Goal: Information Seeking & Learning: Learn about a topic

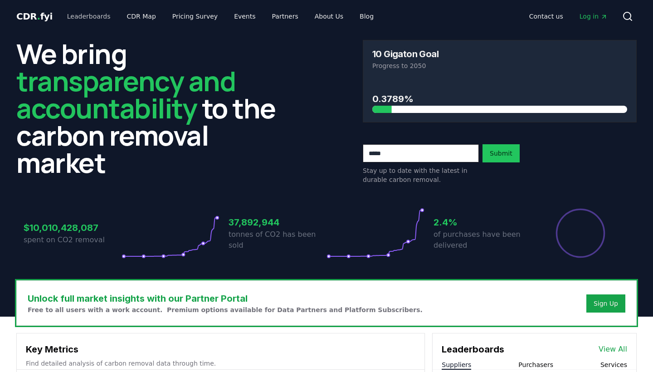
click at [81, 19] on link "Leaderboards" at bounding box center [89, 16] width 58 height 16
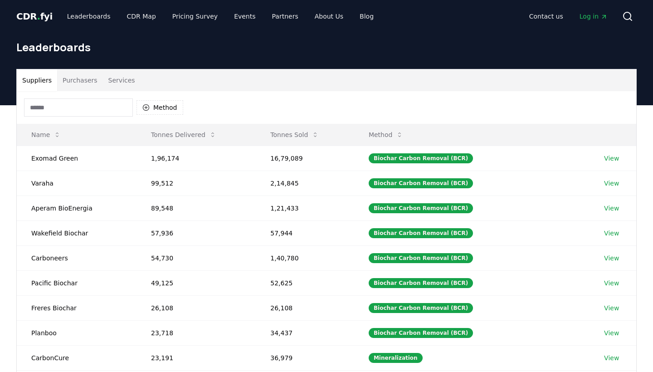
click at [79, 108] on input at bounding box center [78, 107] width 109 height 18
click at [169, 103] on button "Method" at bounding box center [160, 107] width 47 height 15
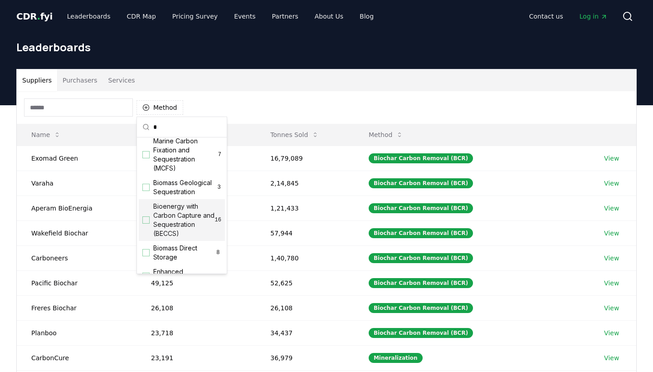
scroll to position [65, 0]
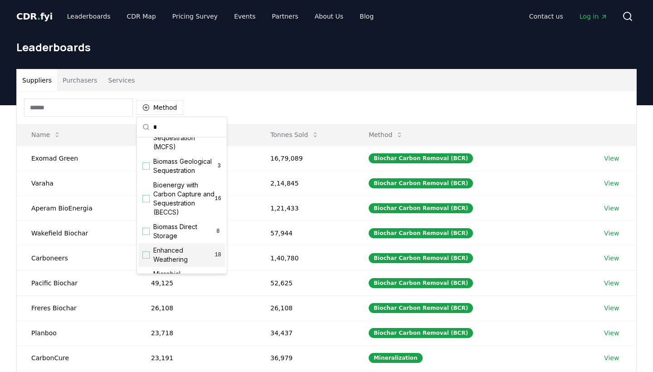
type input "*"
click at [145, 253] on div "Suggestions" at bounding box center [145, 254] width 7 height 7
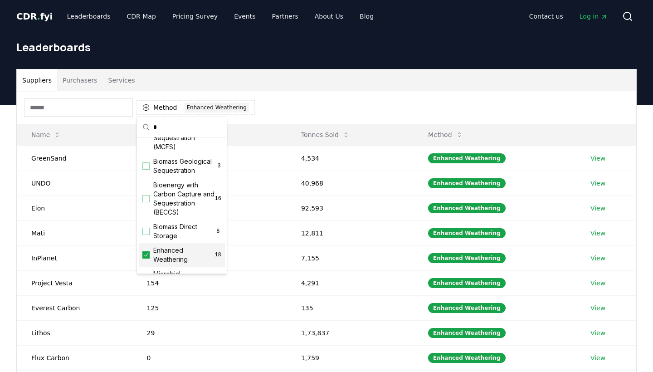
click at [11, 147] on div "Suppliers Purchasers Services Method 1 Enhanced Weathering Name Tonnes Delivere…" at bounding box center [326, 250] width 635 height 363
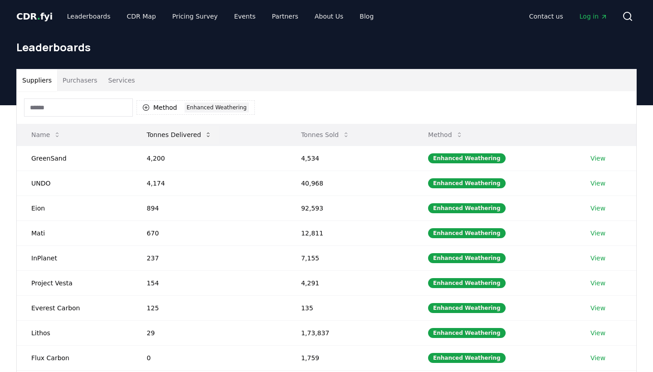
click at [207, 137] on icon at bounding box center [208, 134] width 3 height 5
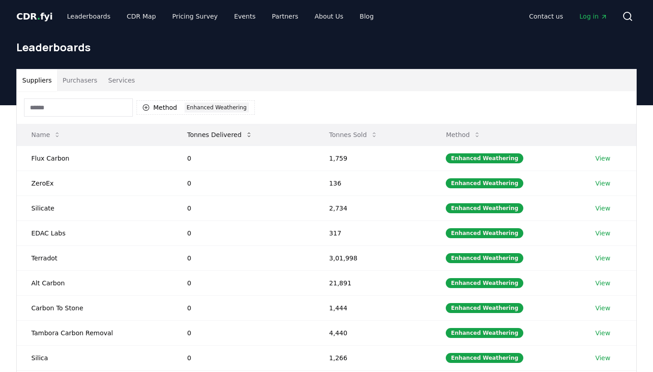
click at [245, 136] on icon at bounding box center [248, 134] width 7 height 7
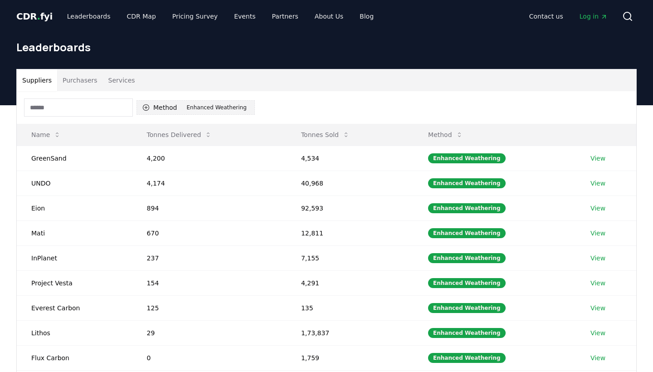
click at [159, 103] on button "Method 1 Enhanced Weathering" at bounding box center [196, 107] width 118 height 15
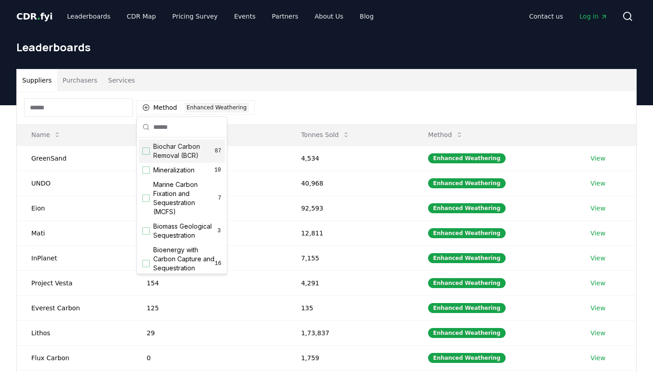
click at [161, 151] on span "Biochar Carbon Removal (BCR)" at bounding box center [184, 151] width 62 height 18
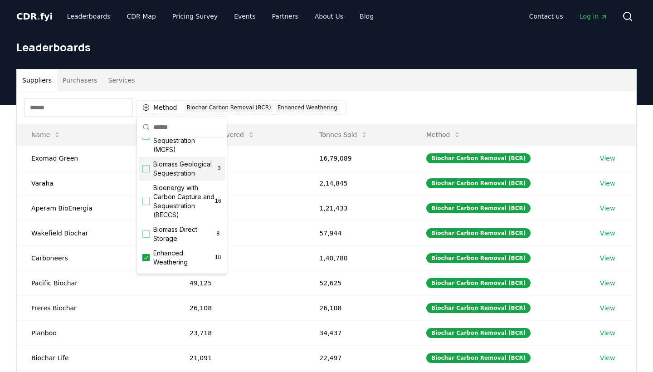
scroll to position [68, 0]
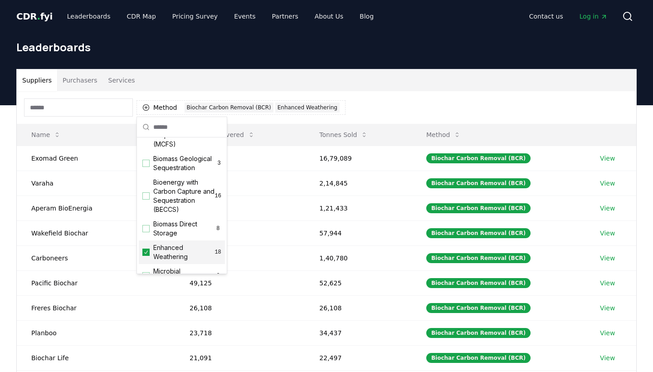
click at [143, 255] on icon "Suggestions" at bounding box center [146, 252] width 6 height 7
click at [318, 111] on div "Method 1 Biochar Carbon Removal (BCR)" at bounding box center [327, 107] width 620 height 33
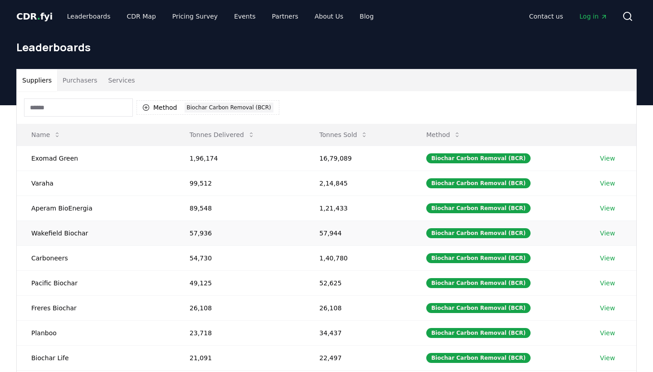
scroll to position [0, 0]
click at [149, 108] on icon "button" at bounding box center [146, 107] width 6 height 6
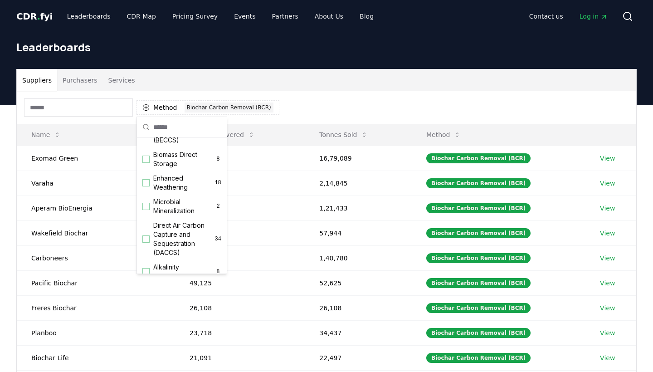
scroll to position [136, 0]
click at [144, 185] on div "Suggestions" at bounding box center [145, 183] width 7 height 7
click at [220, 90] on div "Suppliers Purchasers Services" at bounding box center [327, 80] width 620 height 22
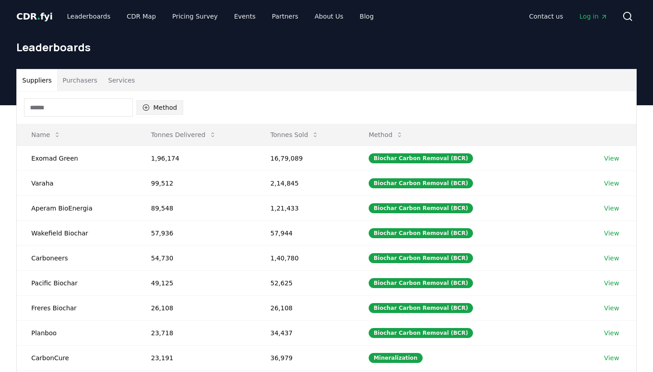
click at [159, 104] on button "Method" at bounding box center [160, 107] width 47 height 15
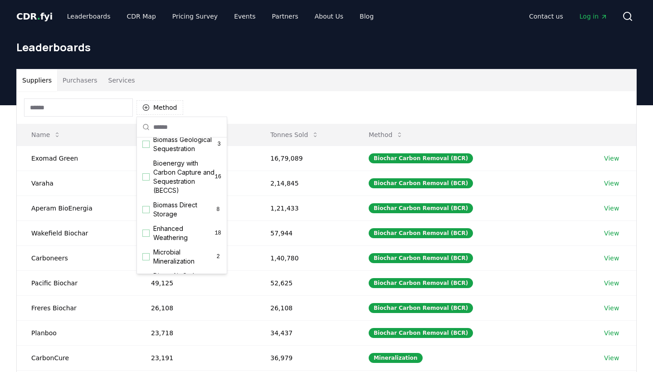
scroll to position [88, 0]
click at [148, 230] on div "Suggestions" at bounding box center [145, 231] width 7 height 7
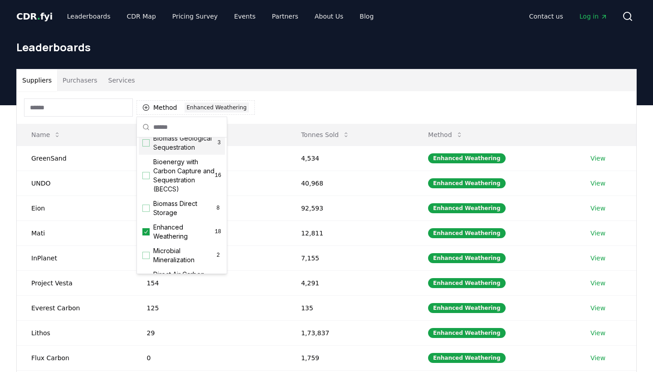
click at [298, 103] on div "Method 1 Enhanced Weathering" at bounding box center [327, 107] width 620 height 33
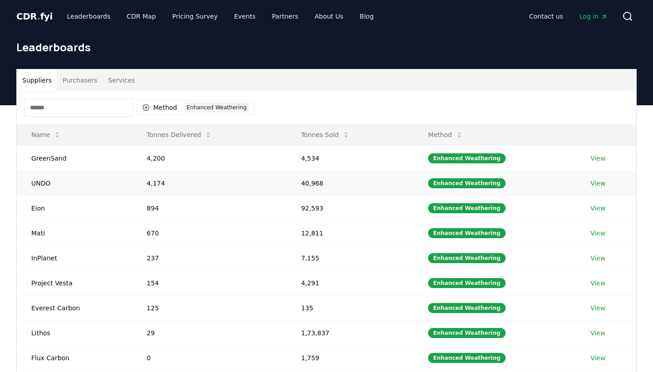
click at [596, 181] on link "View" at bounding box center [598, 183] width 15 height 9
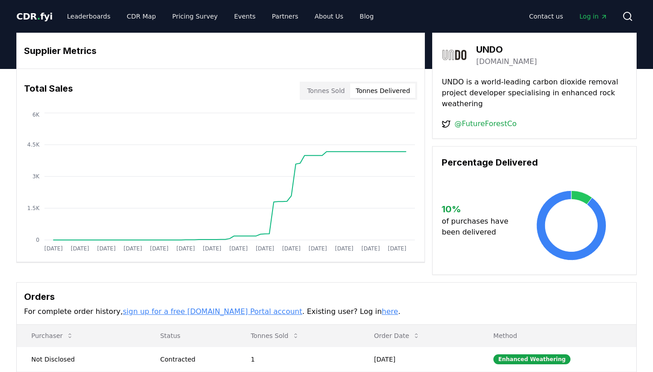
click at [388, 89] on button "Tonnes Delivered" at bounding box center [382, 90] width 65 height 15
click at [330, 92] on button "Tonnes Sold" at bounding box center [326, 90] width 49 height 15
